Goal: Information Seeking & Learning: Learn about a topic

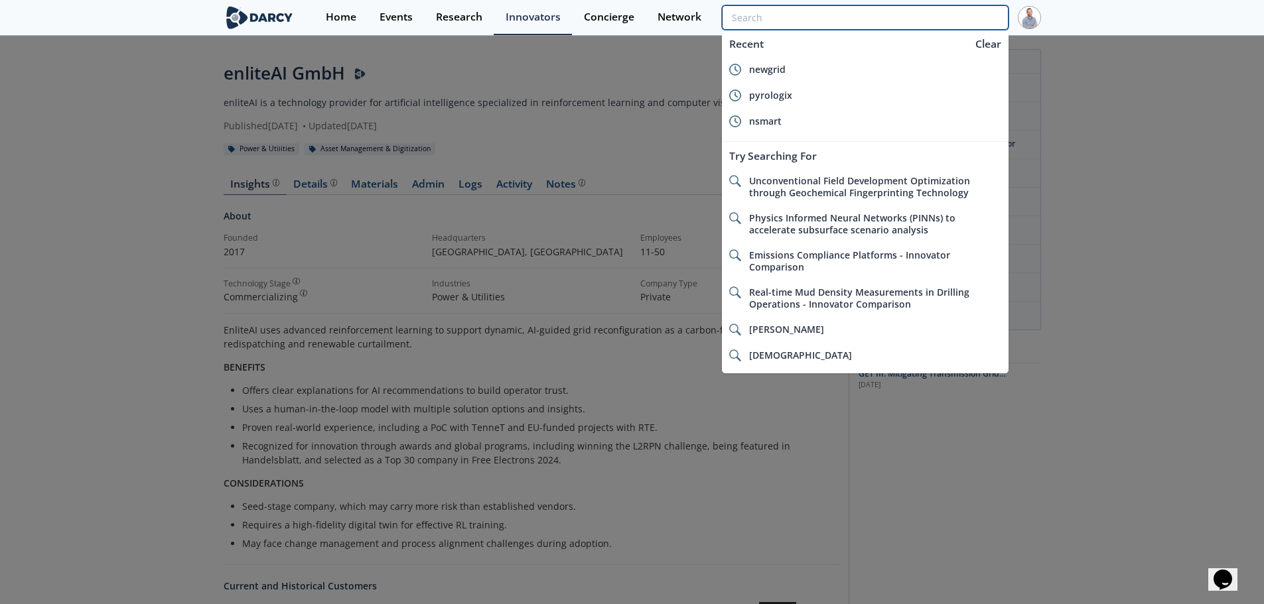
click at [926, 23] on input "search" at bounding box center [865, 17] width 286 height 25
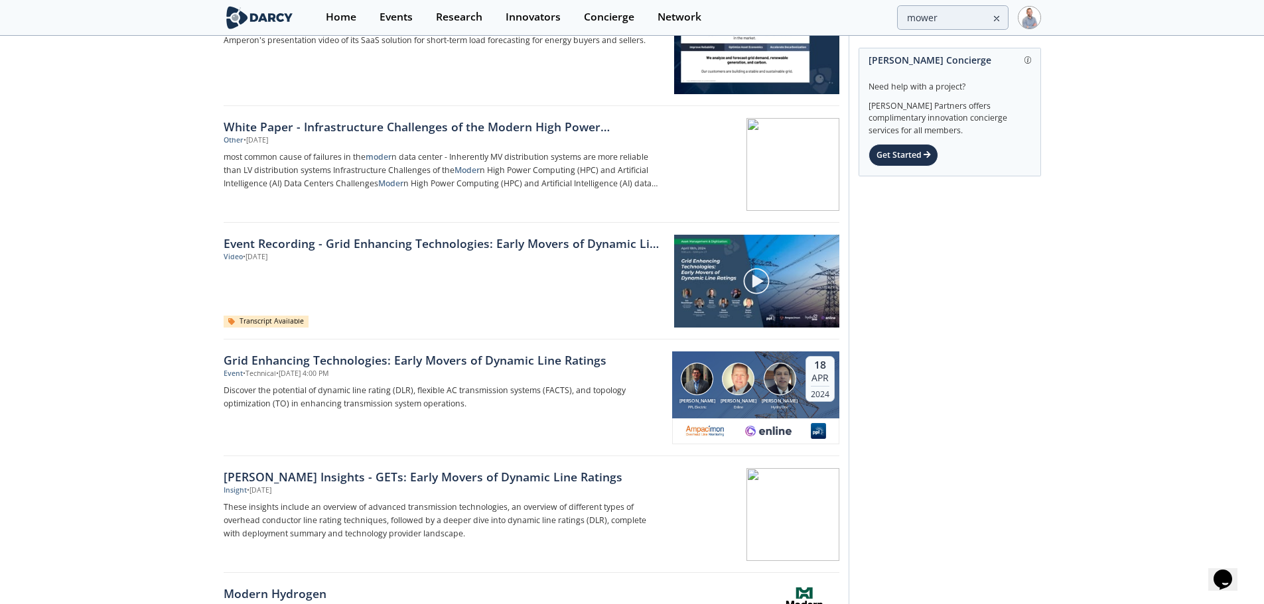
scroll to position [199, 0]
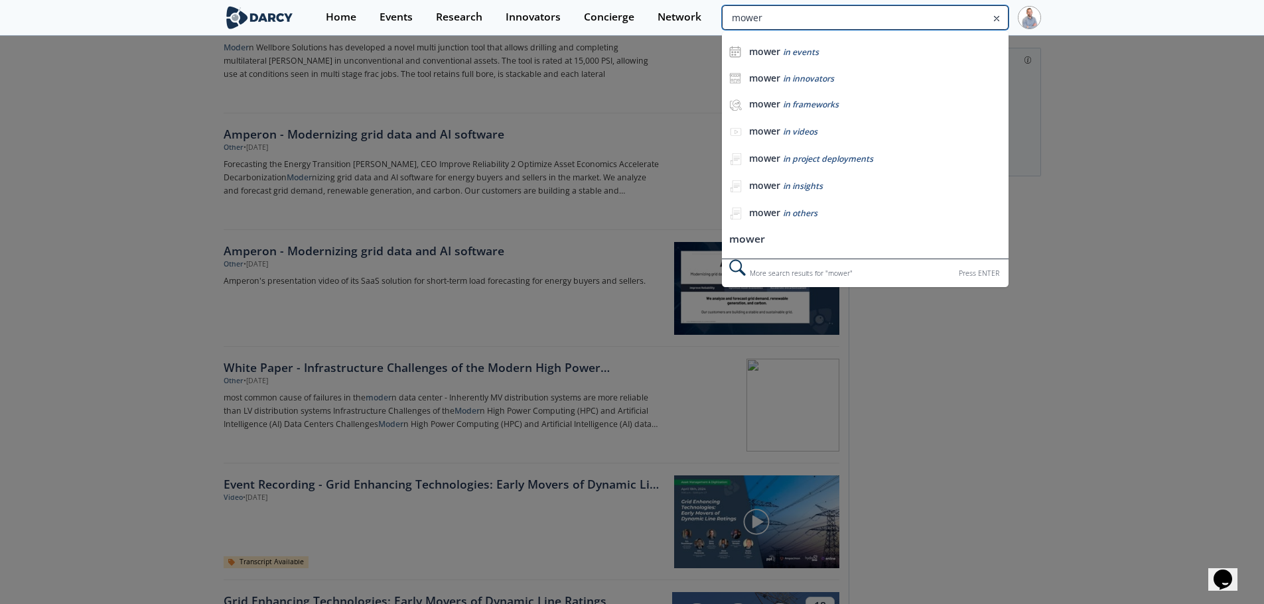
click at [945, 21] on input "mower" at bounding box center [865, 17] width 286 height 25
type input "pv"
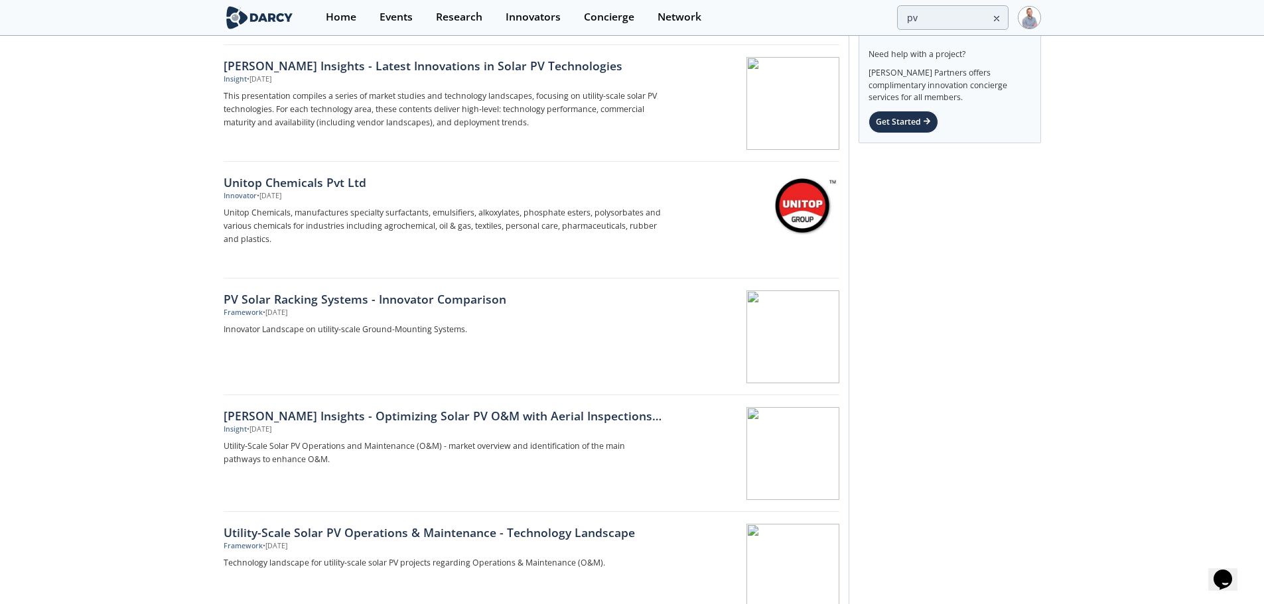
scroll to position [66, 0]
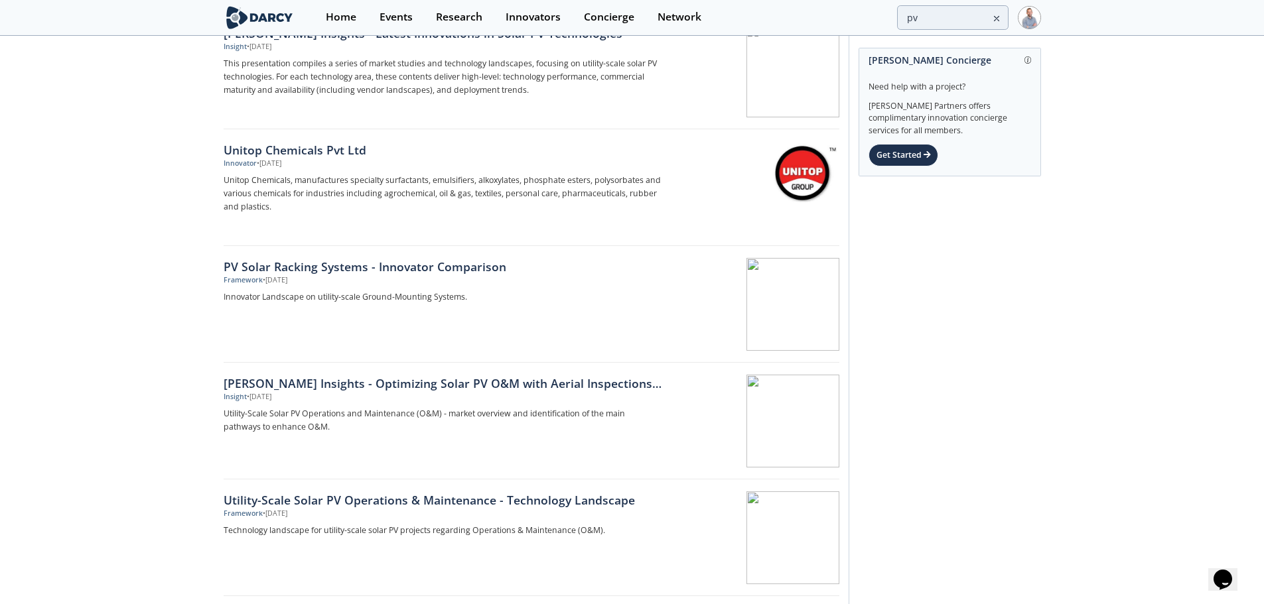
click at [440, 271] on div "PV Solar Racking Systems - Innovator Comparison" at bounding box center [443, 266] width 439 height 17
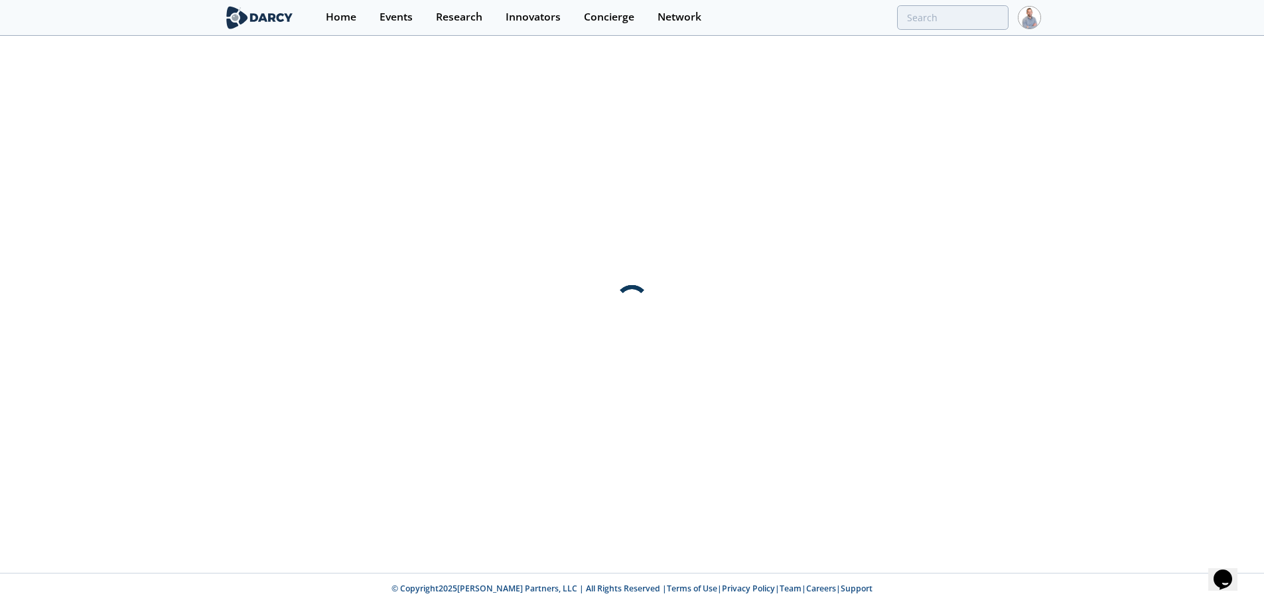
scroll to position [0, 0]
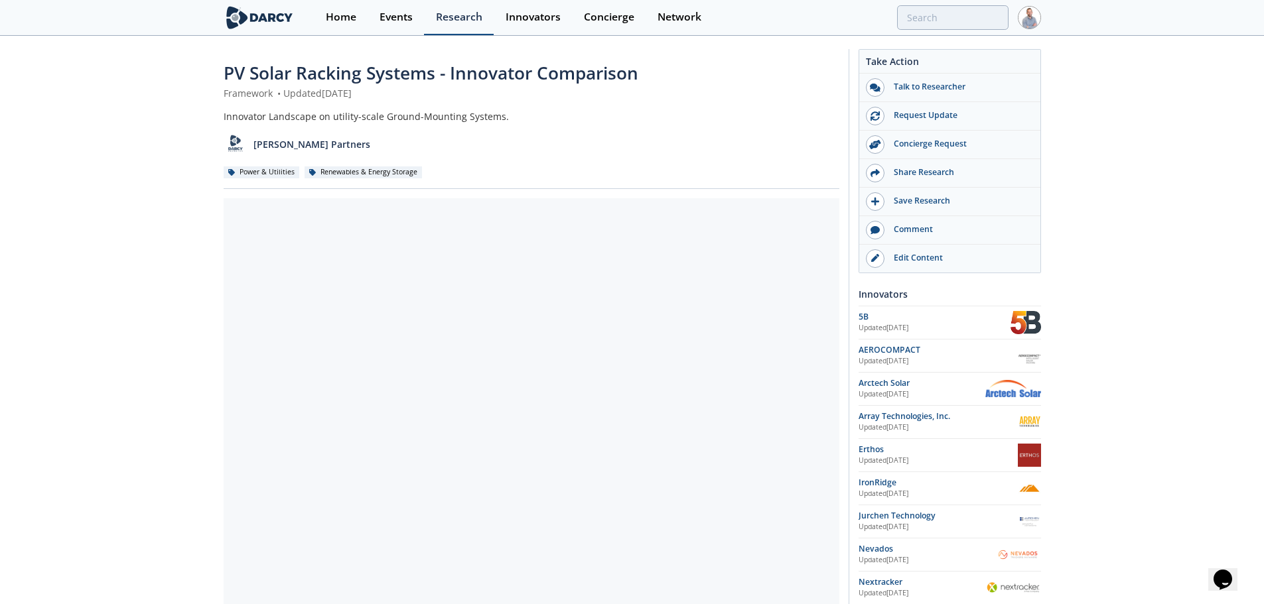
click at [465, 31] on link "Research" at bounding box center [459, 17] width 70 height 35
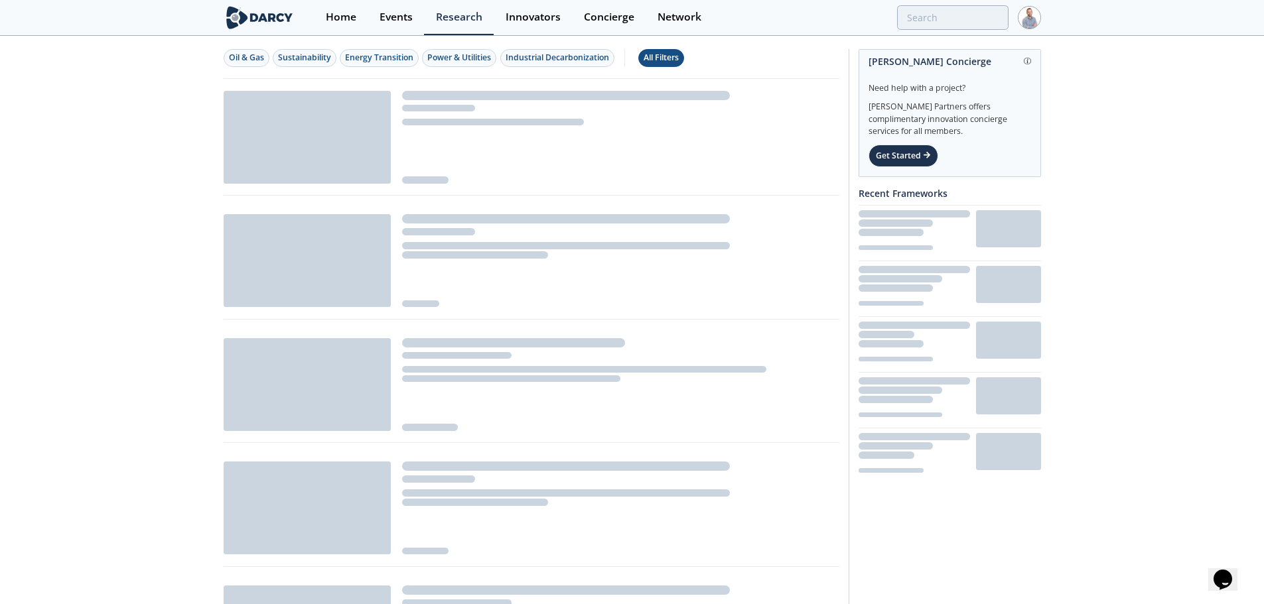
click at [650, 55] on div "All Filters" at bounding box center [661, 58] width 35 height 12
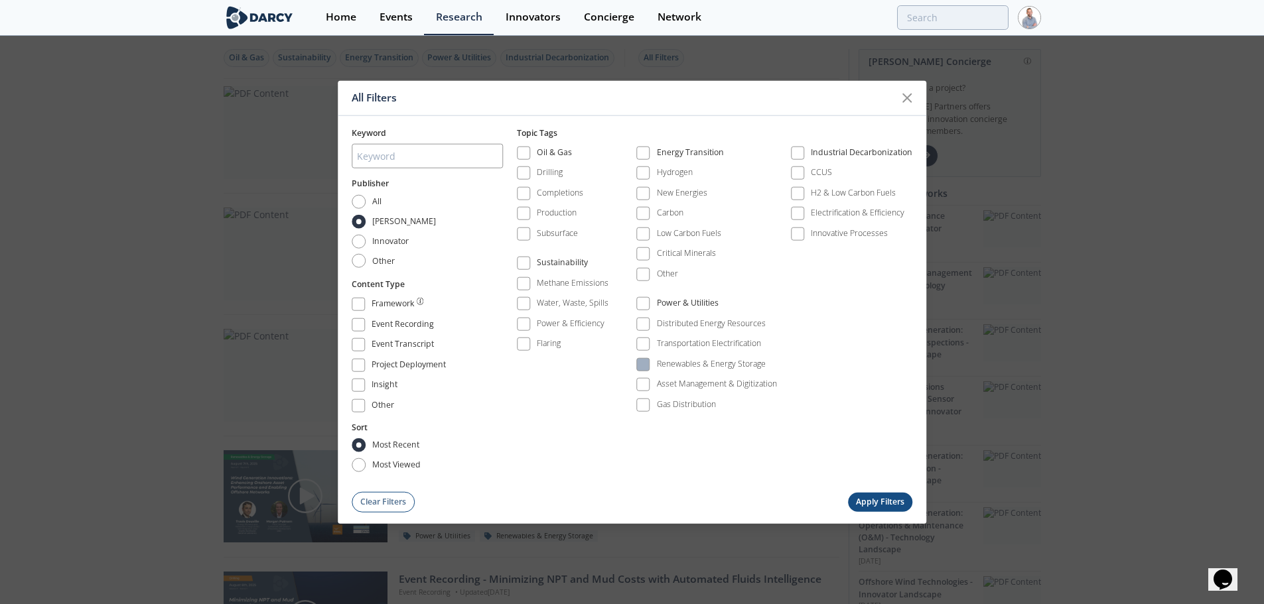
click at [685, 366] on div "Renewables & Energy Storage" at bounding box center [711, 364] width 109 height 12
click at [401, 308] on div "Framework" at bounding box center [394, 306] width 44 height 16
click at [883, 506] on button "Apply Filters" at bounding box center [880, 501] width 65 height 19
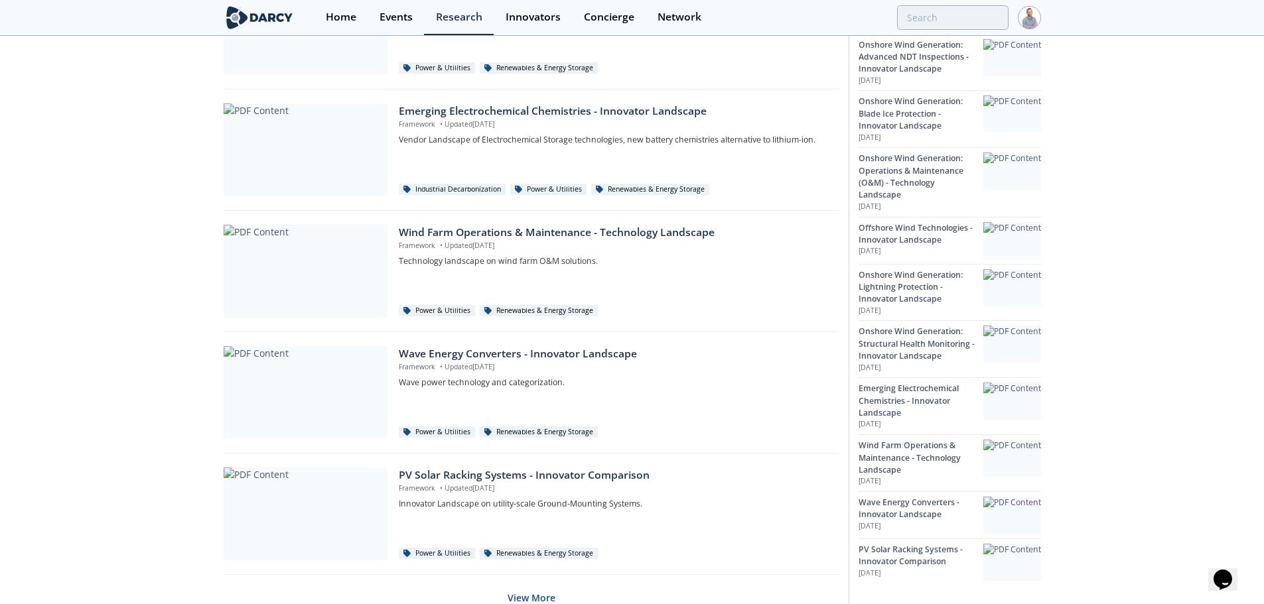
scroll to position [772, 0]
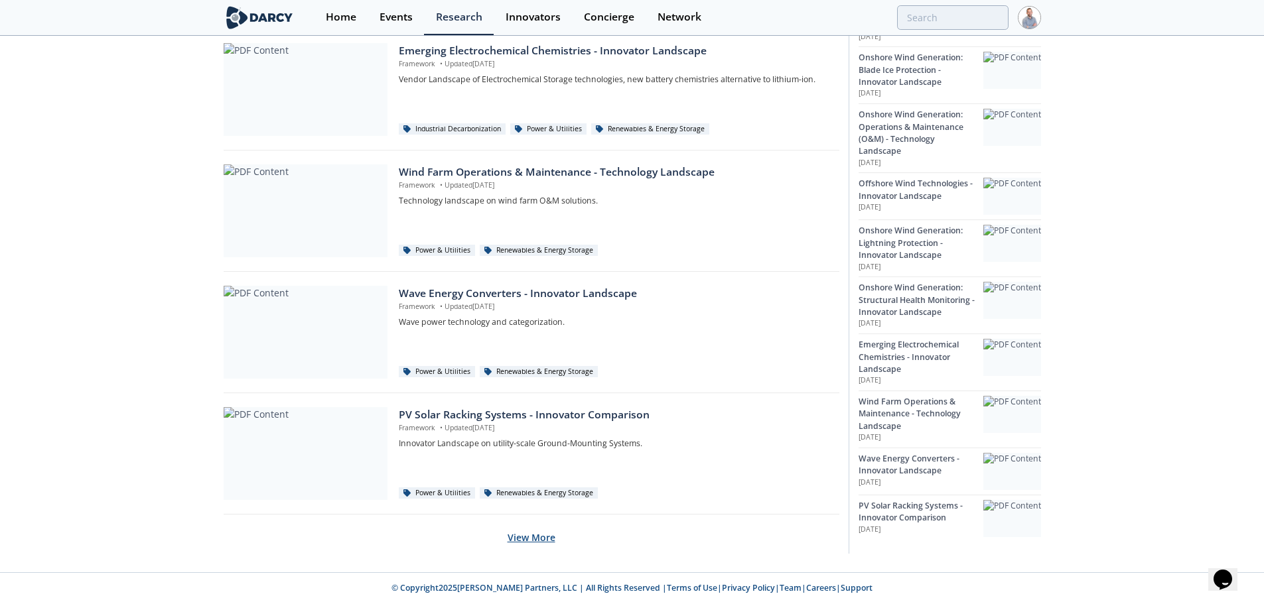
click at [523, 531] on button "View More" at bounding box center [532, 537] width 48 height 33
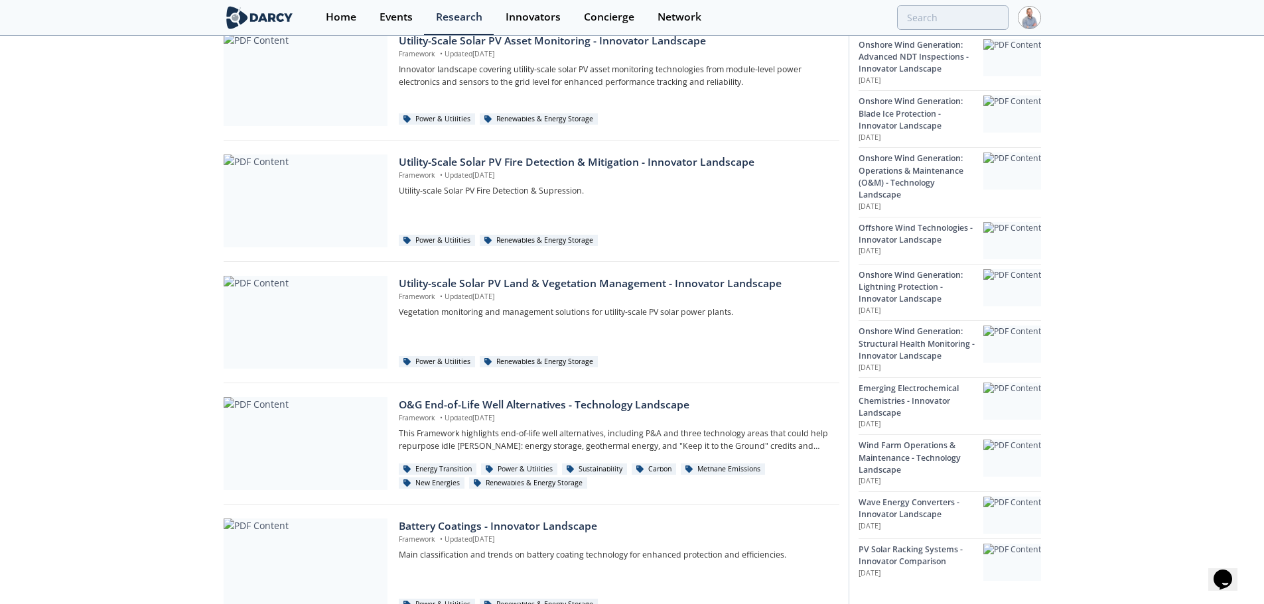
scroll to position [1986, 0]
